Goal: Information Seeking & Learning: Learn about a topic

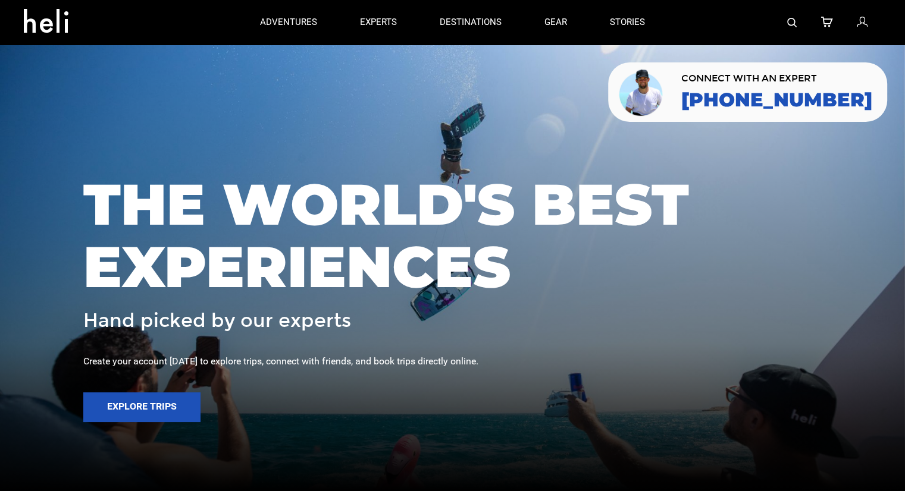
click at [792, 21] on img at bounding box center [792, 23] width 10 height 10
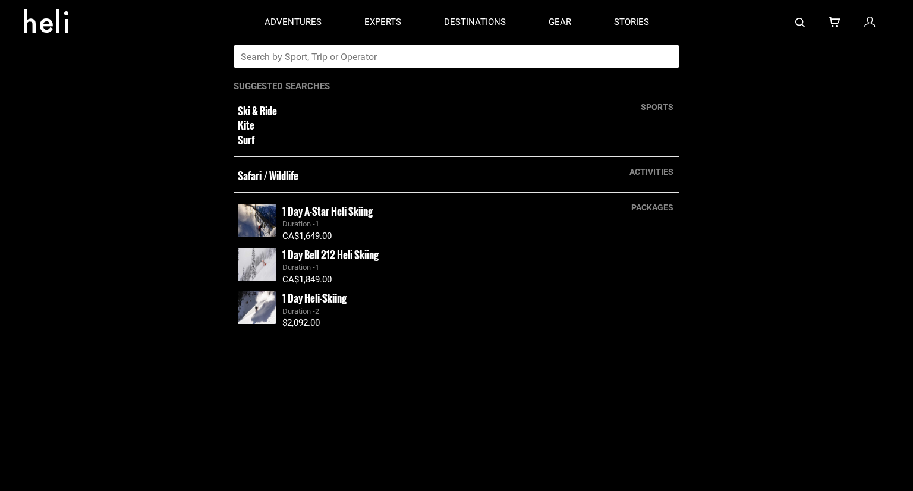
click at [519, 56] on input "text" at bounding box center [445, 57] width 422 height 24
type input "dolomite"
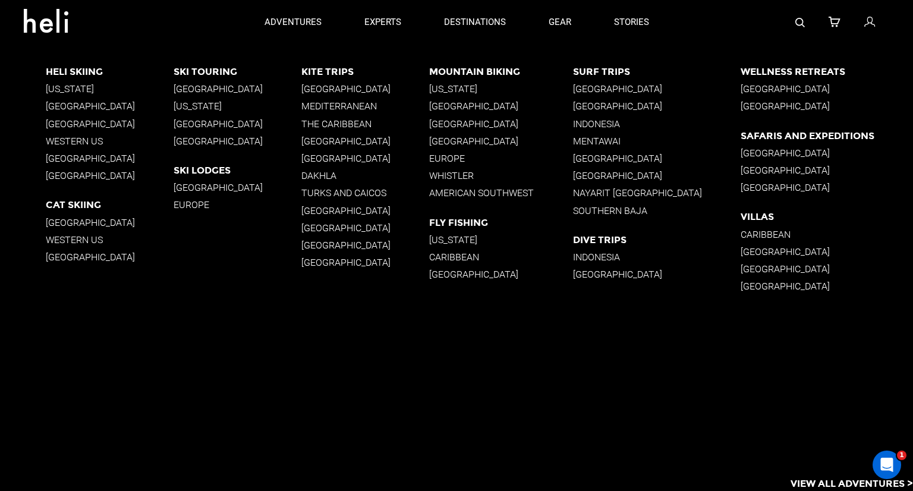
click at [459, 159] on p "Europe" at bounding box center [500, 158] width 143 height 11
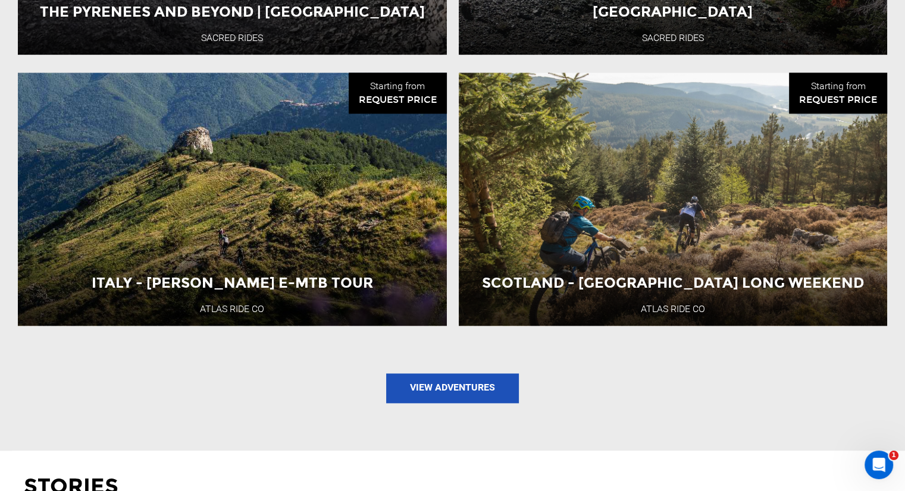
scroll to position [1427, 0]
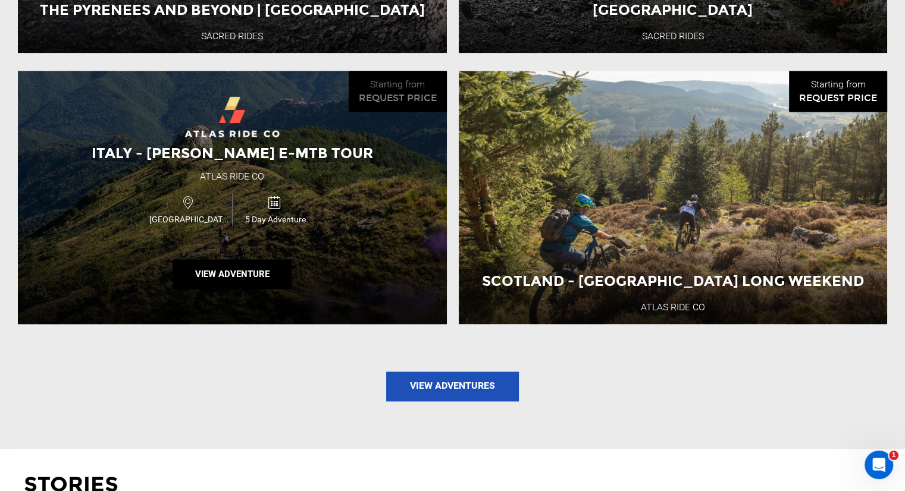
click at [324, 153] on div "Italy - [PERSON_NAME] E-MTB Tour" at bounding box center [232, 153] width 311 height 20
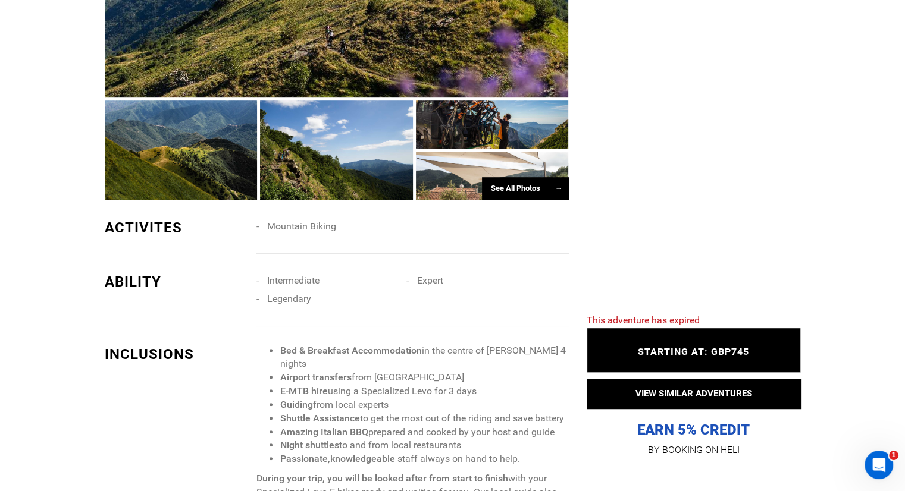
scroll to position [773, 0]
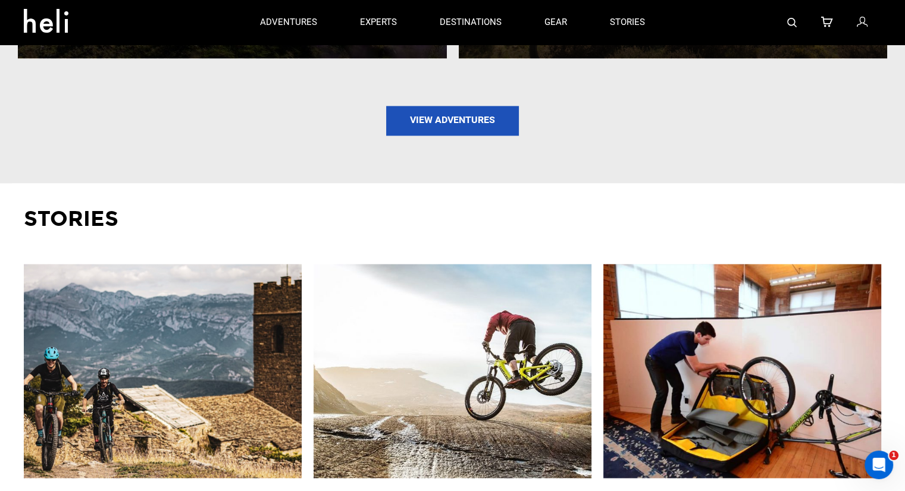
scroll to position [1665, 0]
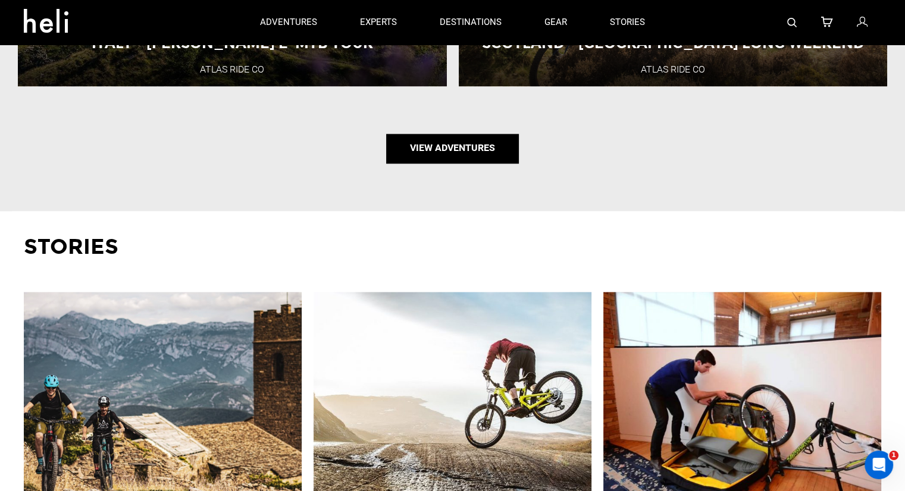
click at [472, 147] on link "View Adventures" at bounding box center [452, 149] width 133 height 30
type input "Mountain Biking"
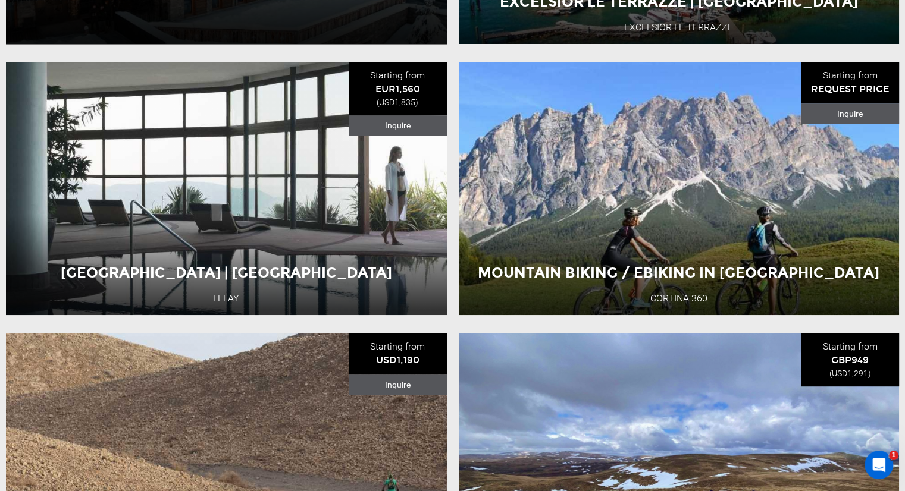
scroll to position [416, 0]
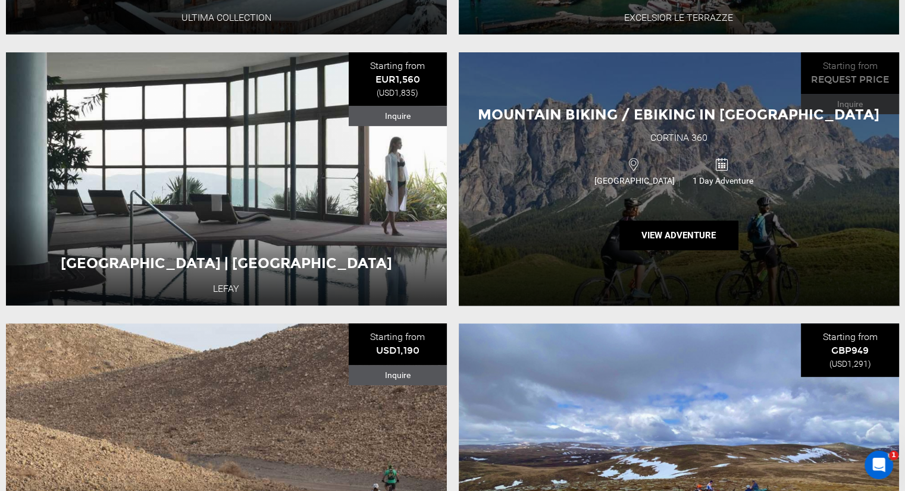
click at [650, 145] on div "Cortina 360" at bounding box center [678, 138] width 57 height 14
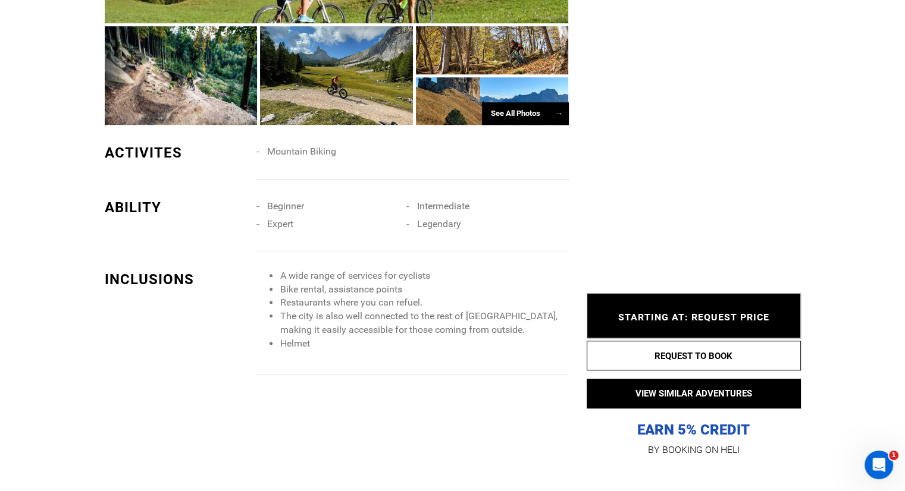
scroll to position [1011, 0]
type input "Mountain Biking"
